Goal: Transaction & Acquisition: Download file/media

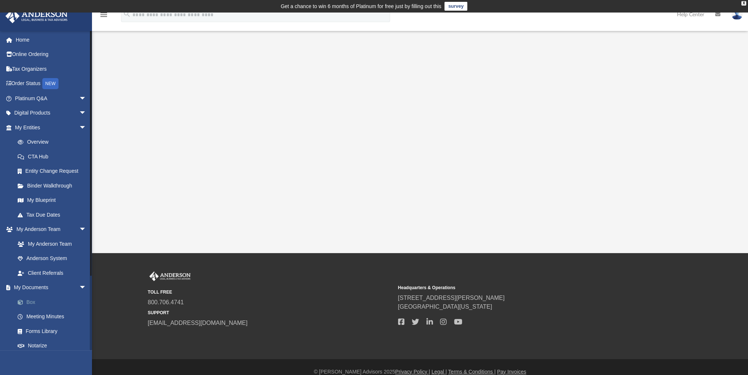
click at [52, 305] on link "Box" at bounding box center [53, 302] width 87 height 15
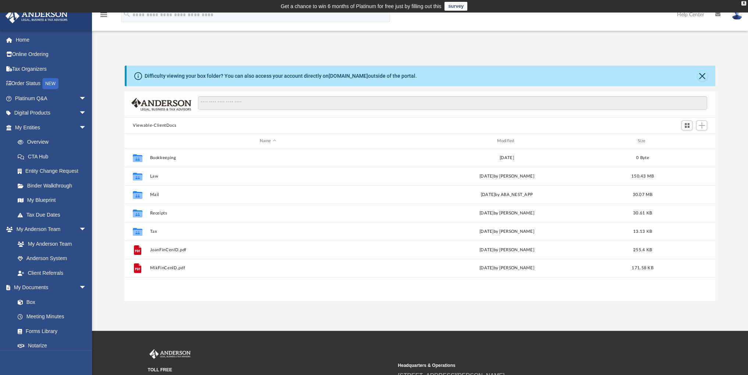
scroll to position [162, 585]
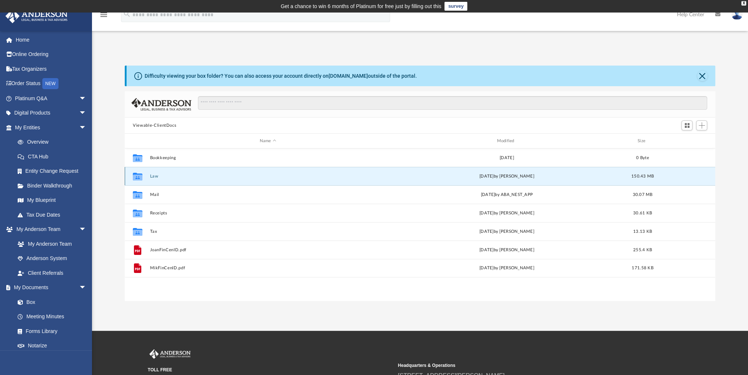
click at [179, 175] on button "Law" at bounding box center [268, 176] width 236 height 5
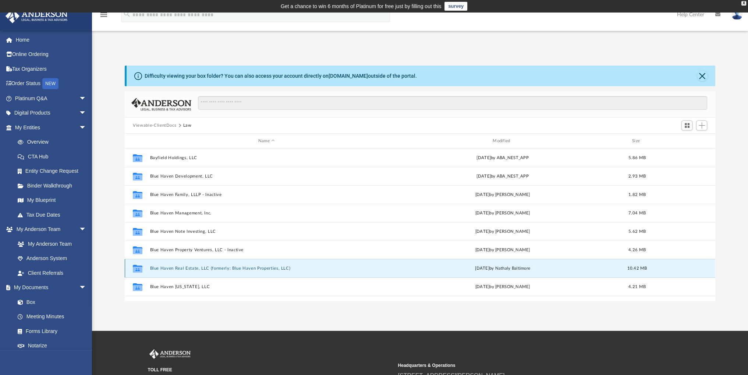
click at [219, 269] on button "Blue Haven Real Estate, LLC (formerly: Blue Haven Properties, LLC)" at bounding box center [266, 268] width 233 height 5
click at [244, 265] on div "Collaborated Folder Blue Haven Real Estate, LLC (formerly: Blue Haven Propertie…" at bounding box center [420, 268] width 591 height 18
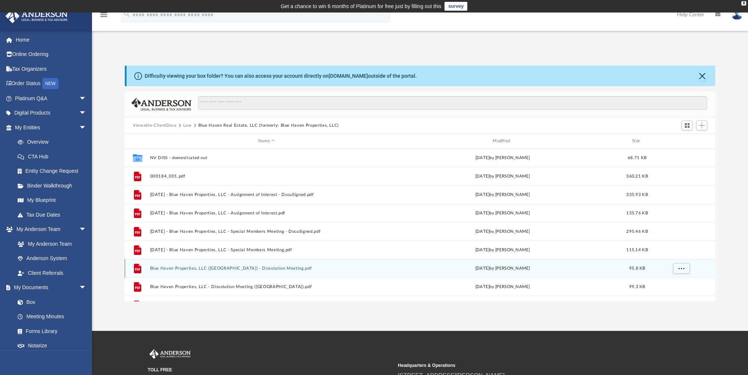
click at [246, 268] on button "Blue Haven Properties, LLC ([GEOGRAPHIC_DATA]) - Dissolution Meeting.pdf" at bounding box center [266, 268] width 233 height 5
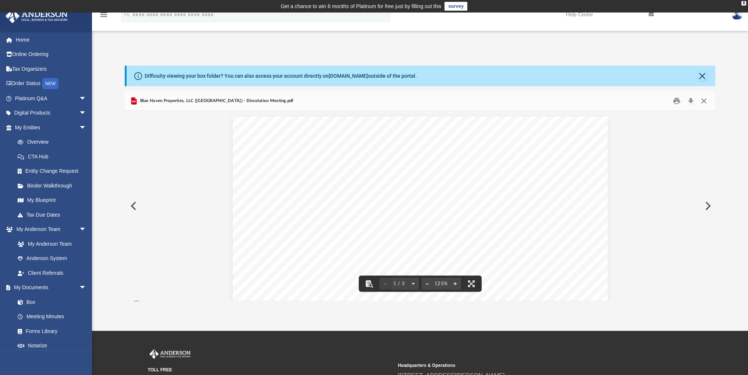
click at [701, 101] on button "Close" at bounding box center [703, 100] width 13 height 11
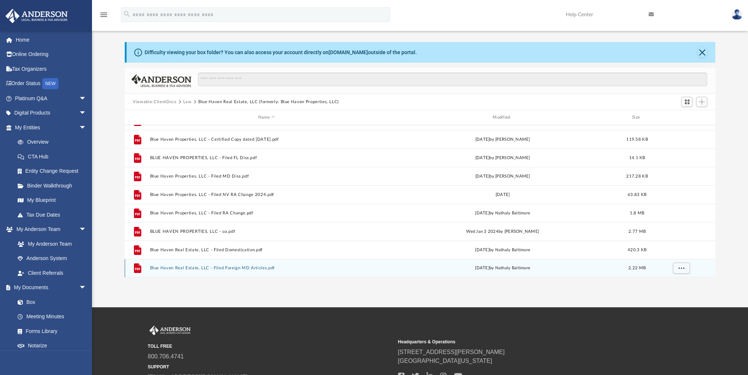
scroll to position [37, 0]
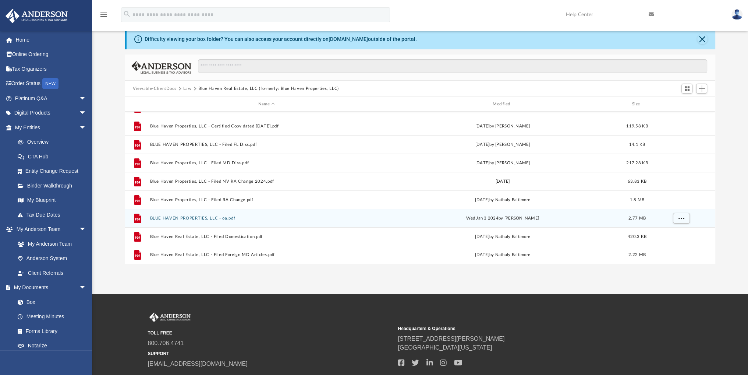
click at [202, 215] on div "File BLUE HAVEN PROPERTIES, LLC - oa.pdf [DATE] by [PERSON_NAME] 2.77 MB" at bounding box center [420, 218] width 591 height 18
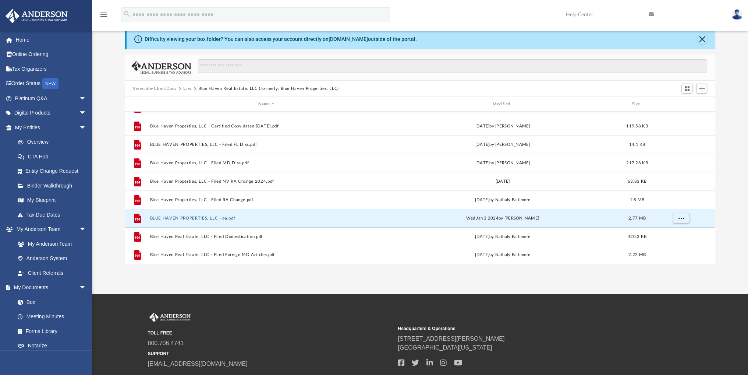
click at [202, 218] on button "BLUE HAVEN PROPERTIES, LLC - oa.pdf" at bounding box center [266, 218] width 233 height 5
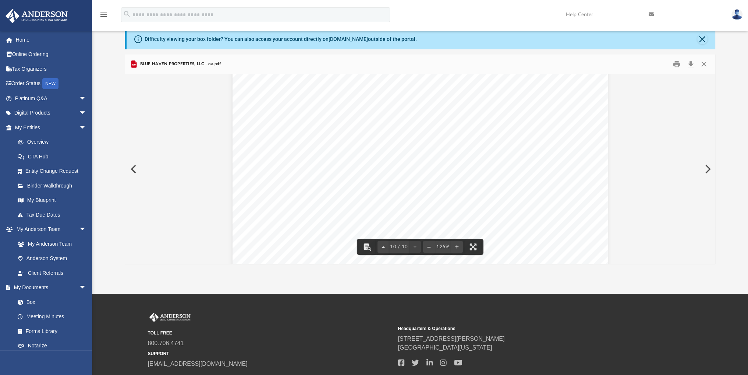
scroll to position [4670, 0]
click at [679, 62] on button "Print" at bounding box center [677, 64] width 15 height 11
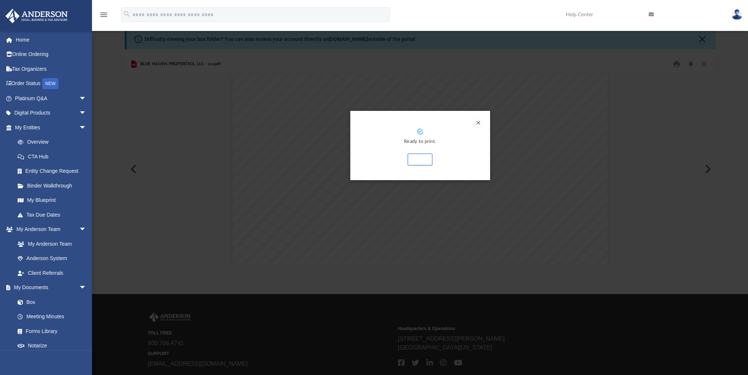
click at [700, 56] on div "Preview" at bounding box center [374, 187] width 748 height 375
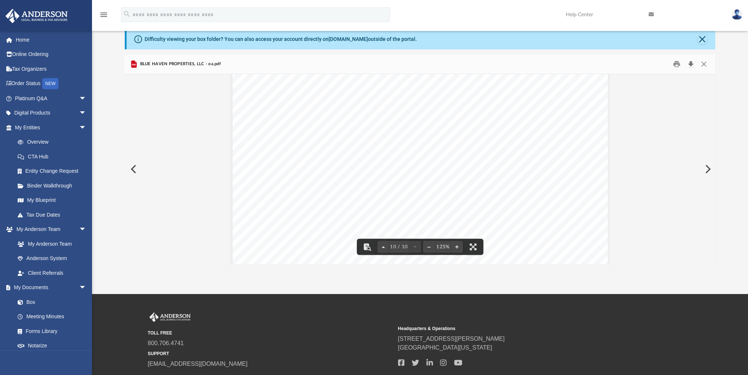
click at [690, 66] on button "Download" at bounding box center [690, 64] width 13 height 11
